Goal: Information Seeking & Learning: Check status

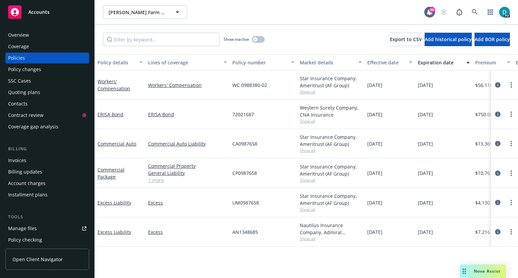
click at [41, 10] on span "Accounts" at bounding box center [38, 11] width 21 height 5
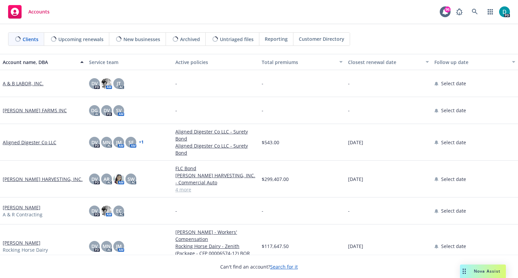
click at [77, 40] on span "Upcoming renewals" at bounding box center [80, 39] width 45 height 7
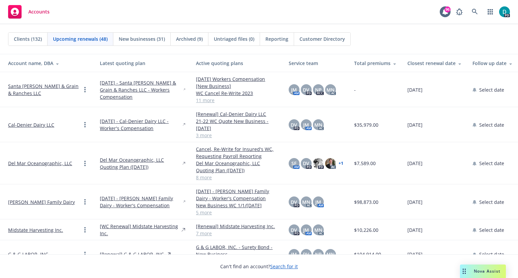
click at [431, 63] on div "Closest renewal date" at bounding box center [434, 63] width 54 height 7
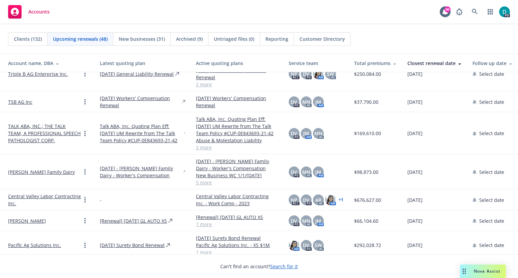
scroll to position [168, 0]
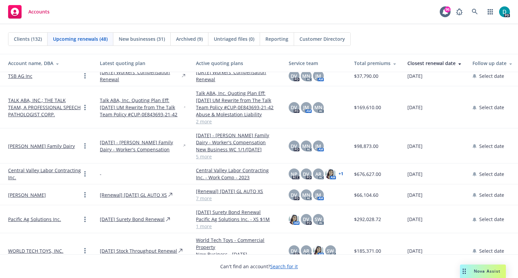
click at [56, 150] on link "[PERSON_NAME] Family Dairy" at bounding box center [41, 146] width 67 height 7
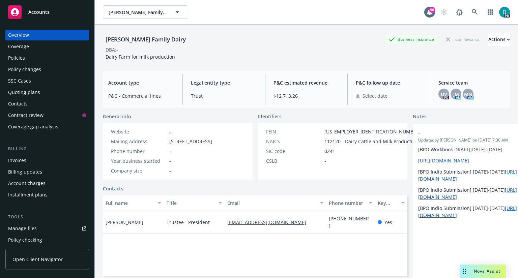
click at [16, 59] on div "Policies" at bounding box center [16, 58] width 17 height 11
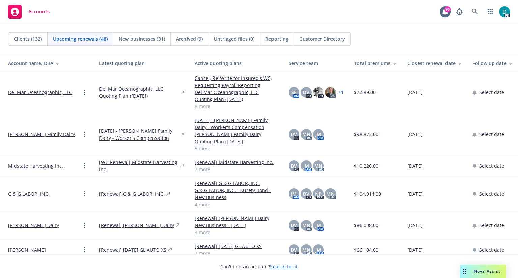
scroll to position [93, 0]
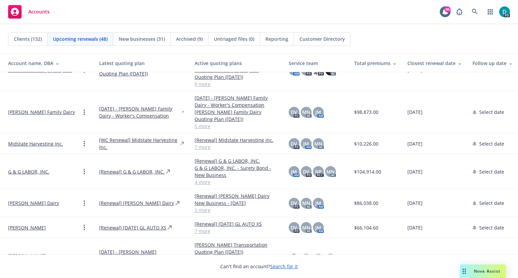
click at [419, 66] on th "Closest renewal date" at bounding box center [434, 63] width 65 height 18
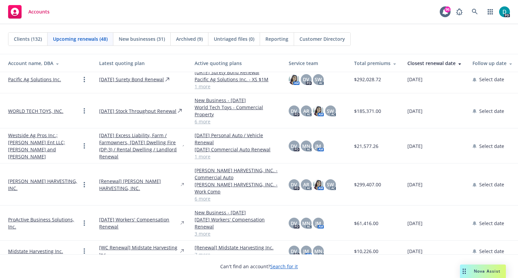
scroll to position [311, 0]
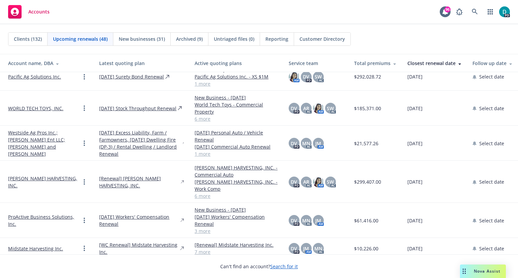
click at [37, 141] on link "Westside Ag Pros Inc.; [PERSON_NAME] Ent LLC; [PERSON_NAME] and [PERSON_NAME]" at bounding box center [44, 143] width 72 height 28
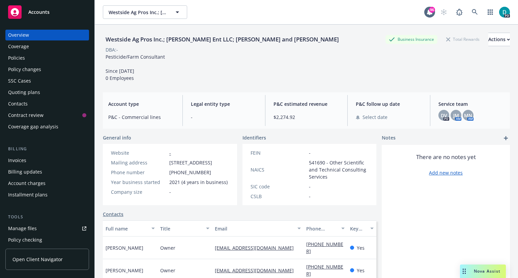
click at [18, 56] on div "Policies" at bounding box center [16, 58] width 17 height 11
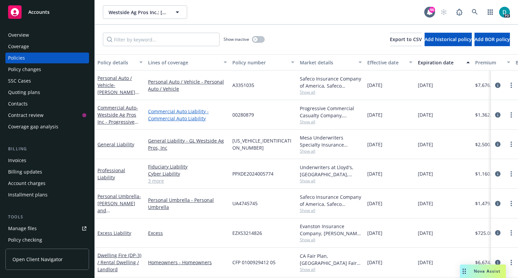
scroll to position [4, 0]
click at [116, 253] on link "Dwelling Fire (DP-3) / Rental Dwelling / Landlord" at bounding box center [119, 262] width 44 height 21
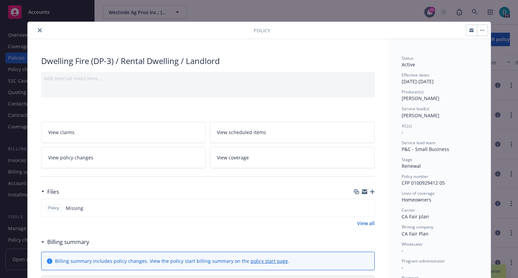
click at [38, 31] on icon "close" at bounding box center [40, 30] width 4 height 4
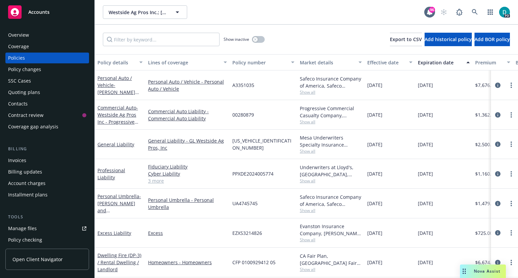
scroll to position [4, 0]
